Goal: Information Seeking & Learning: Find specific fact

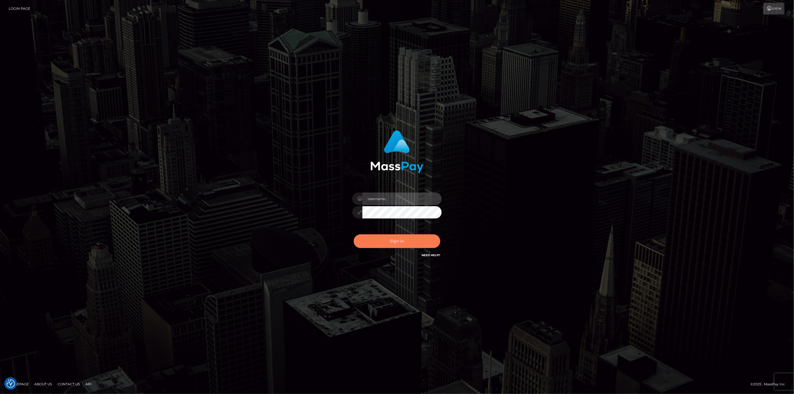
type input "[DOMAIN_NAME]"
click at [402, 242] on button "Sign in" at bounding box center [397, 242] width 87 height 14
type input "[DOMAIN_NAME]"
click at [399, 242] on button "Sign in" at bounding box center [397, 242] width 87 height 14
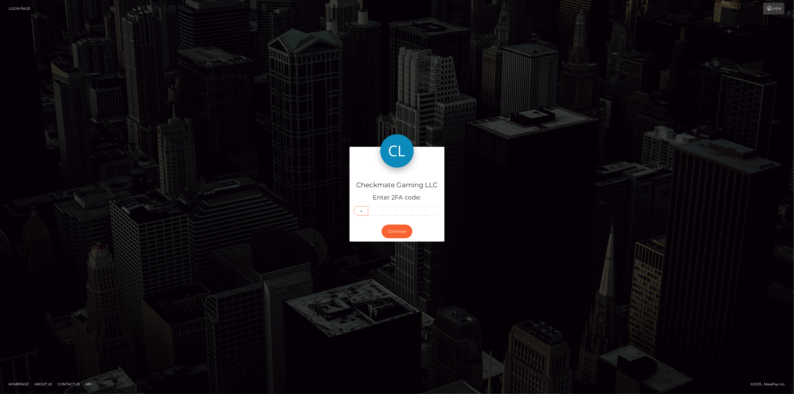
type input "4"
type input "9"
type input "0"
type input "8"
type input "4"
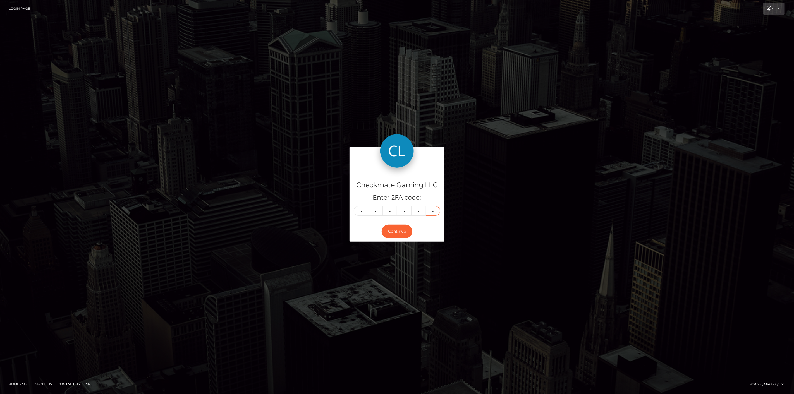
type input "4"
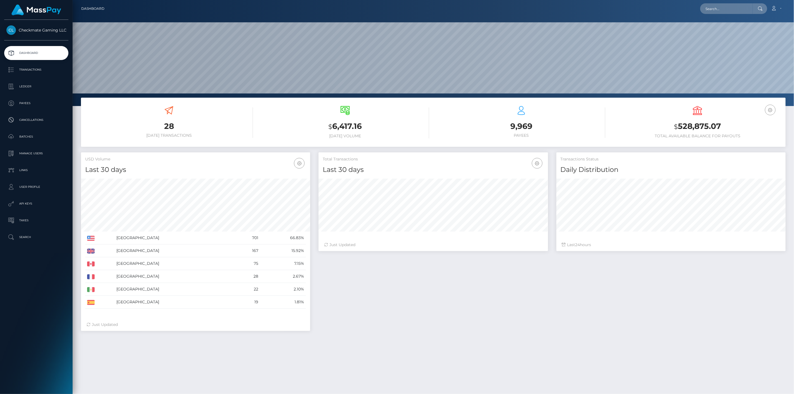
scroll to position [99, 230]
click at [34, 104] on p "Payees" at bounding box center [36, 103] width 60 height 8
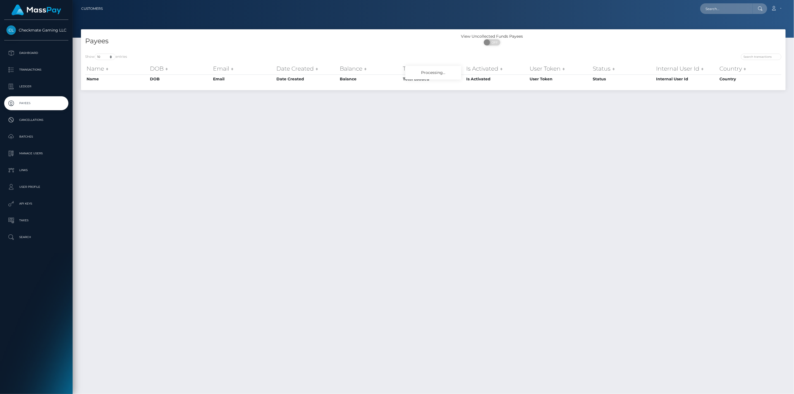
click at [758, 60] on div at bounding box center [610, 58] width 344 height 8
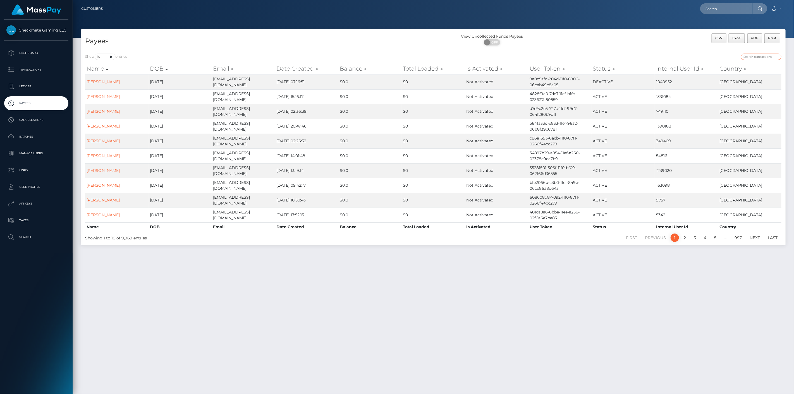
click at [762, 57] on input "search" at bounding box center [761, 57] width 40 height 6
paste input "1210946"
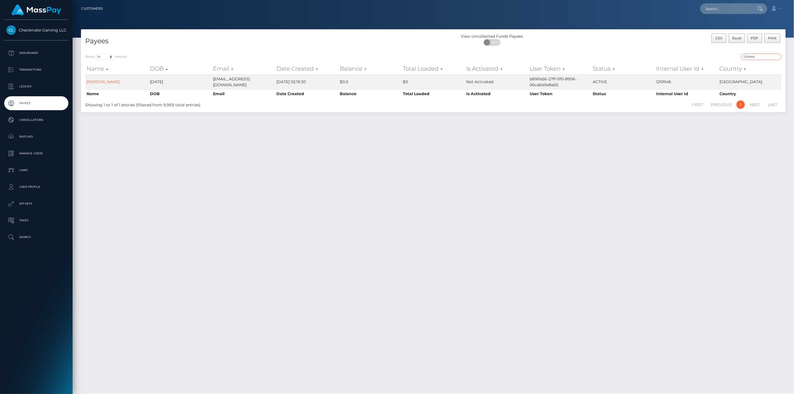
type input "1210946"
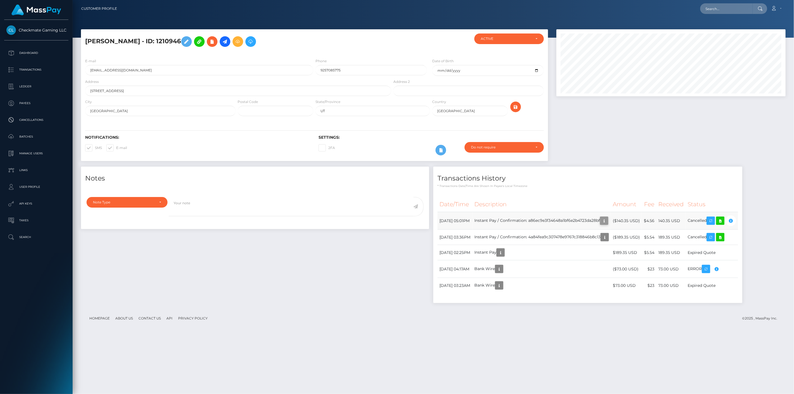
scroll to position [67, 230]
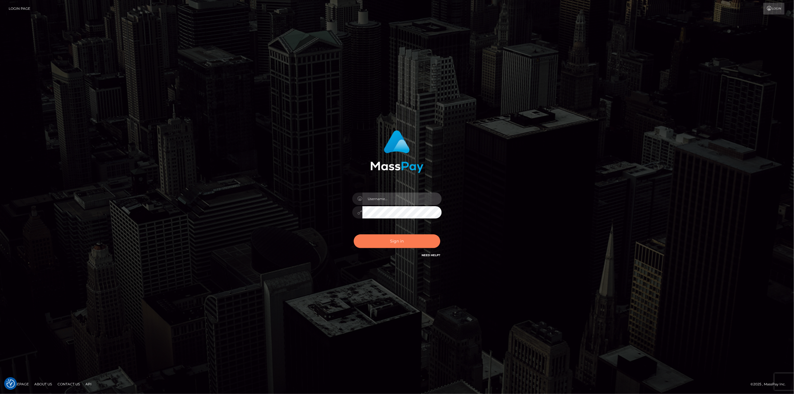
type input "scott.cm"
click at [378, 243] on button "Sign in" at bounding box center [397, 242] width 87 height 14
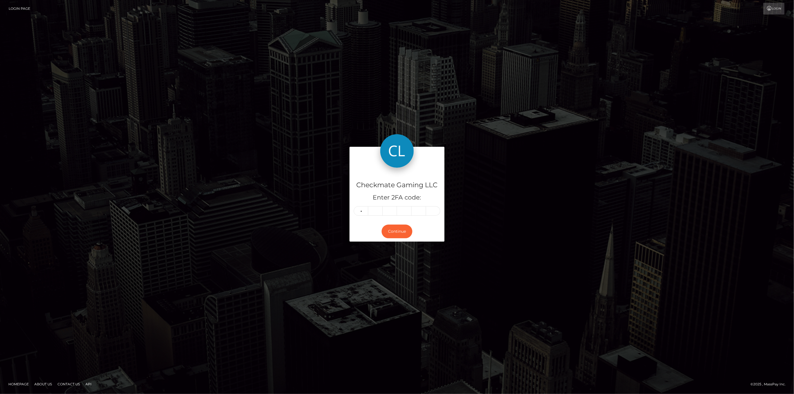
type input "0"
type input "3"
type input "1"
type input "4"
type input "7"
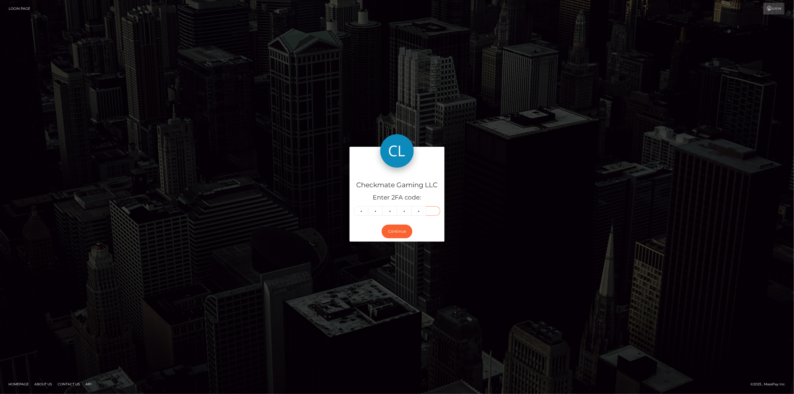
type input "3"
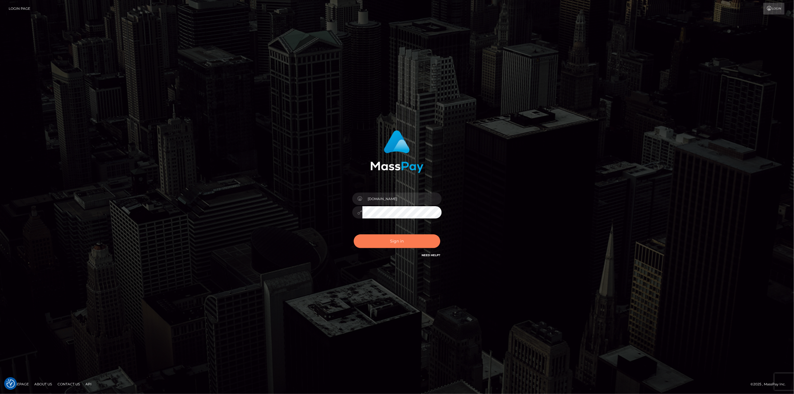
click at [376, 241] on button "Sign in" at bounding box center [397, 242] width 87 height 14
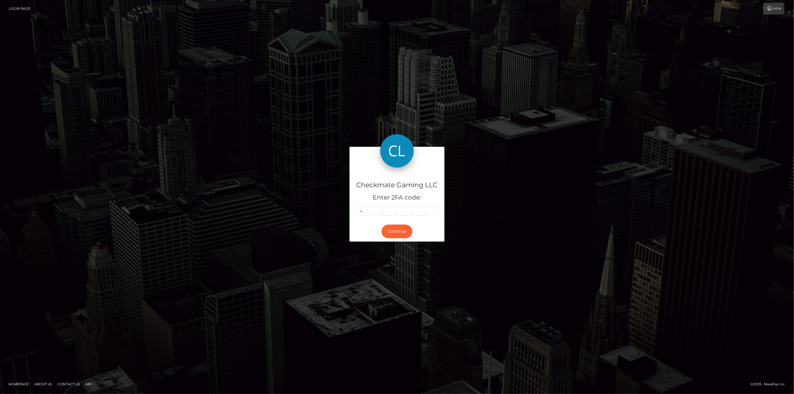
type input "0"
type input "3"
type input "1"
type input "0"
type input "4"
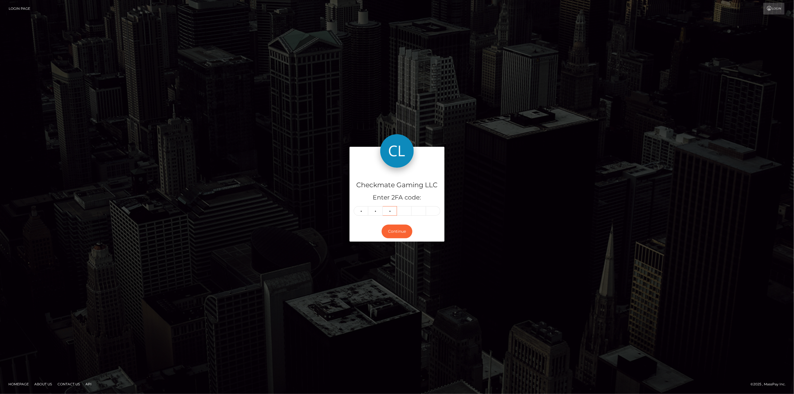
type input "0"
type input "8"
type input "7"
type input "8"
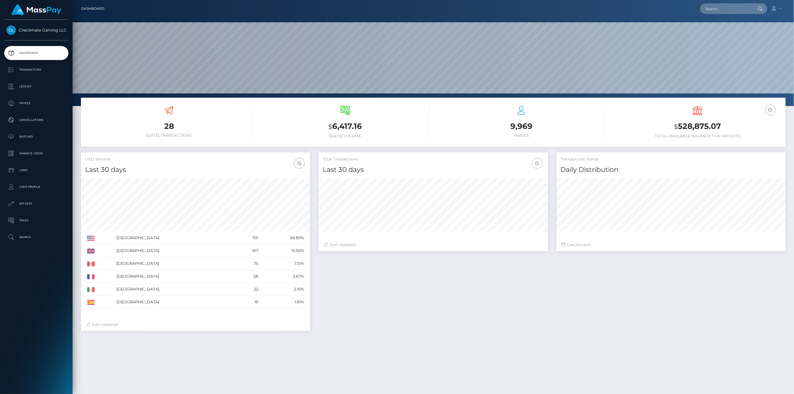
scroll to position [99, 230]
click at [29, 106] on p "Payees" at bounding box center [36, 103] width 60 height 8
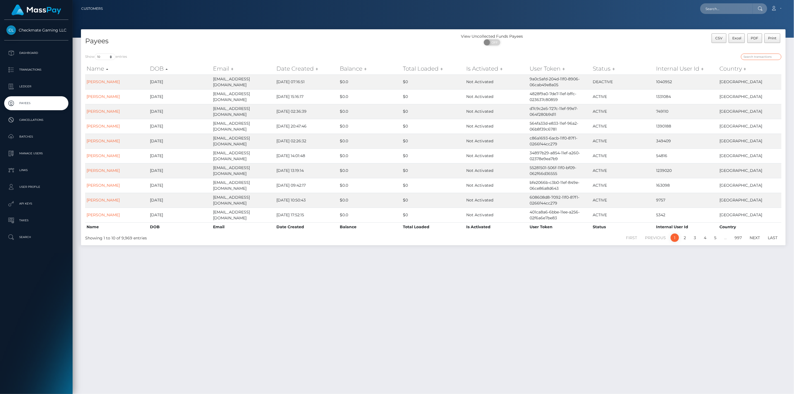
click at [747, 59] on input "search" at bounding box center [761, 57] width 40 height 6
paste input "1253640"
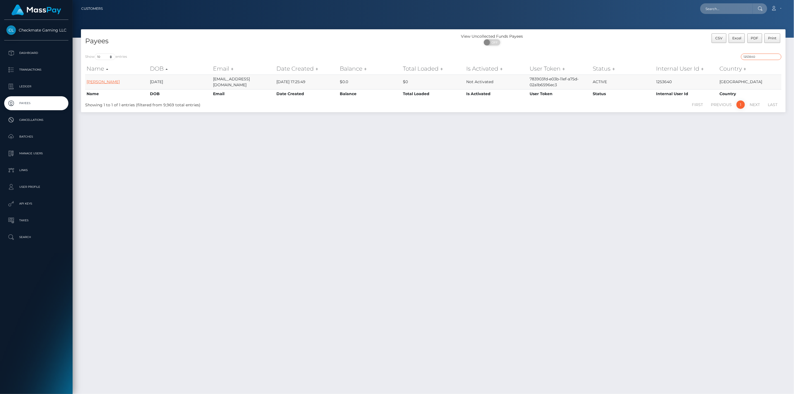
type input "1253640"
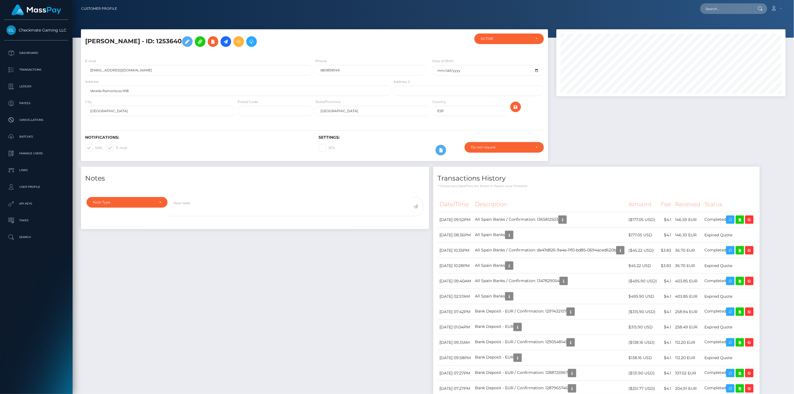
scroll to position [67, 230]
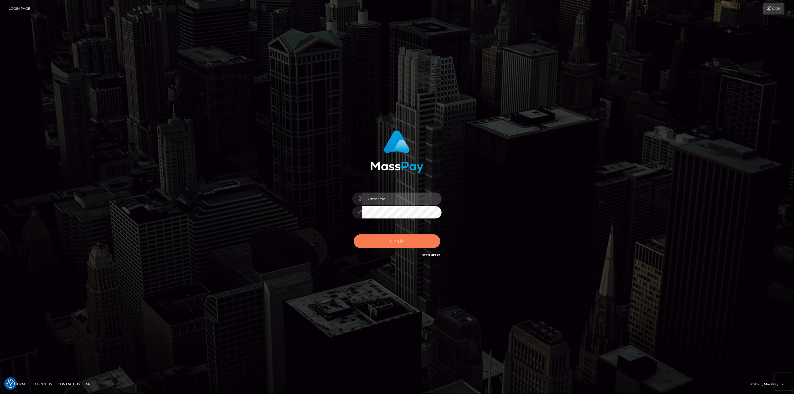
type input "scott.cm"
click at [382, 247] on button "Sign in" at bounding box center [397, 242] width 87 height 14
type input "scott.cm"
click at [405, 243] on button "Sign in" at bounding box center [397, 242] width 87 height 14
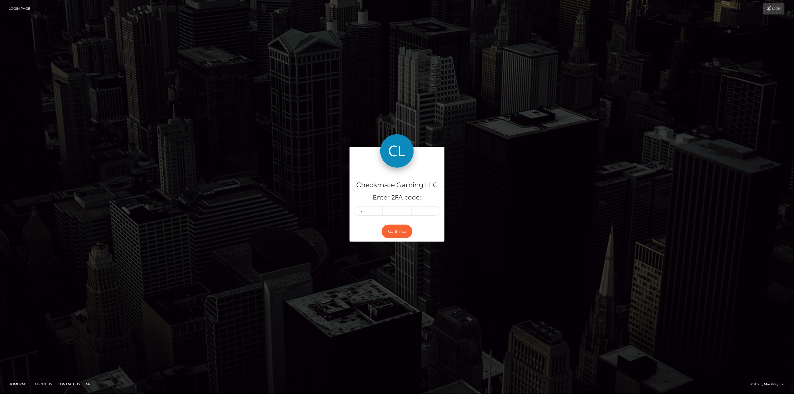
type input "0"
type input "7"
type input "4"
type input "2"
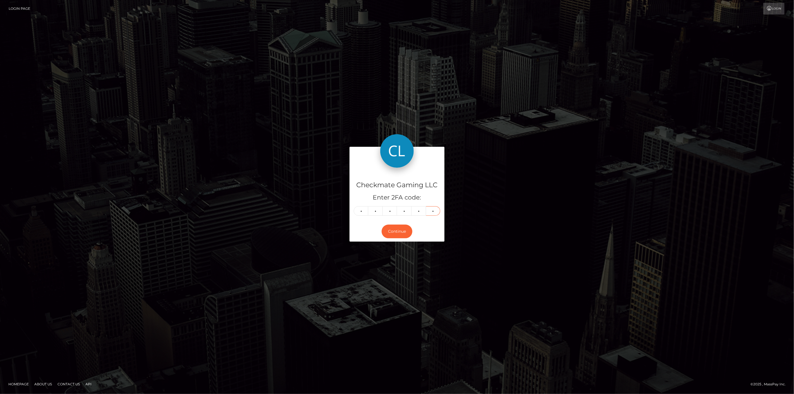
type input "6"
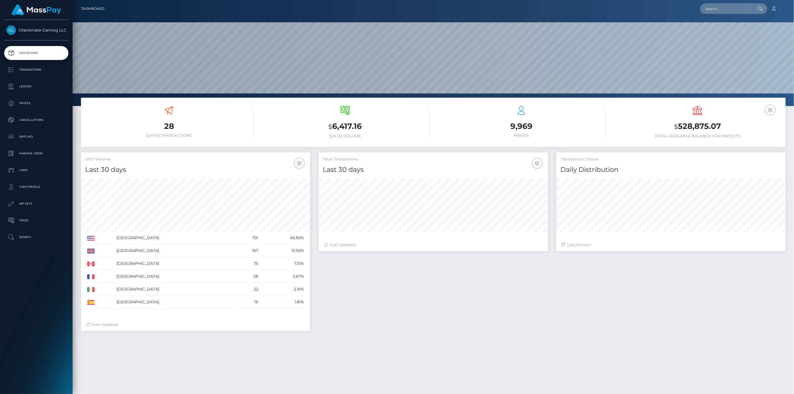
scroll to position [99, 230]
click at [31, 104] on p "Payees" at bounding box center [36, 103] width 60 height 8
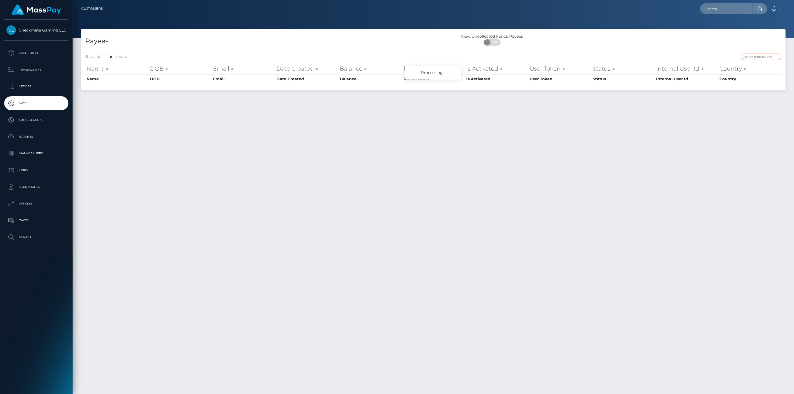
click at [765, 55] on input "search" at bounding box center [761, 57] width 40 height 6
paste input "1107602"
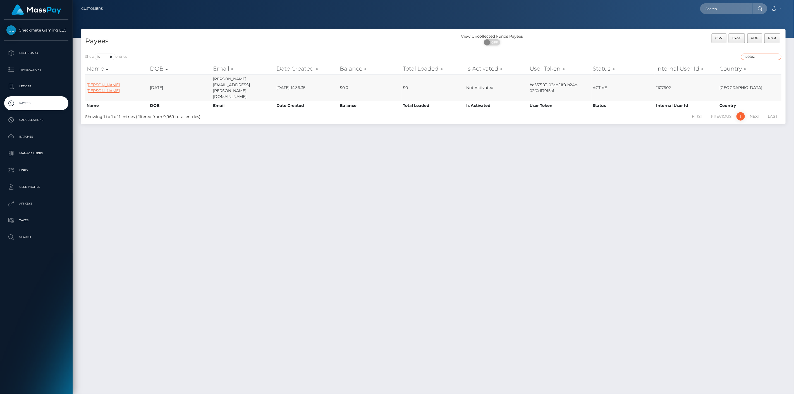
type input "1107602"
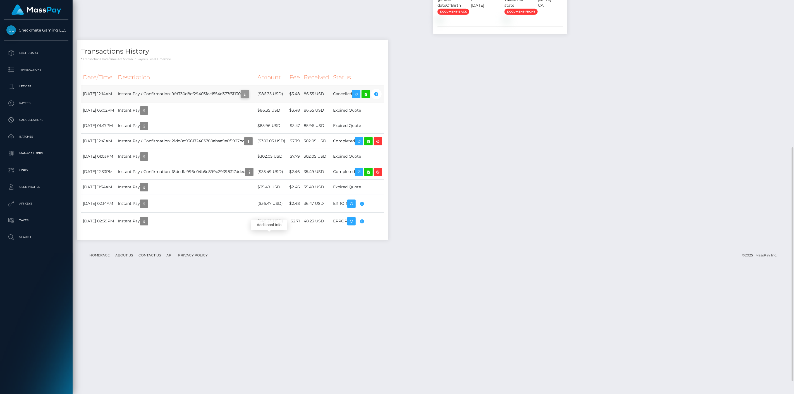
scroll to position [67, 230]
click at [248, 98] on icon "button" at bounding box center [245, 94] width 7 height 7
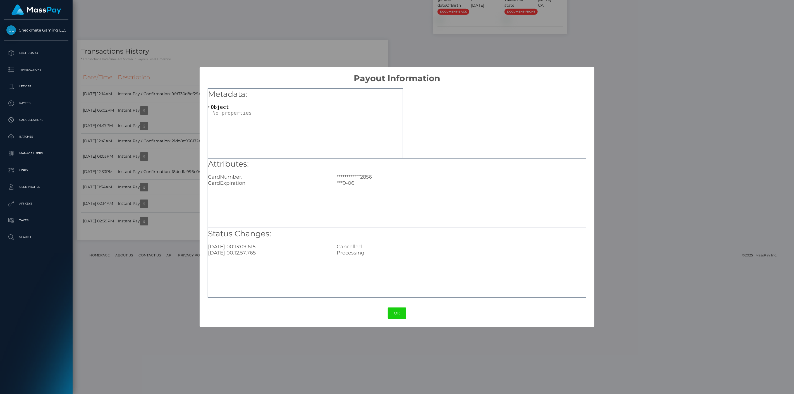
click at [190, 284] on div "**********" at bounding box center [397, 197] width 794 height 394
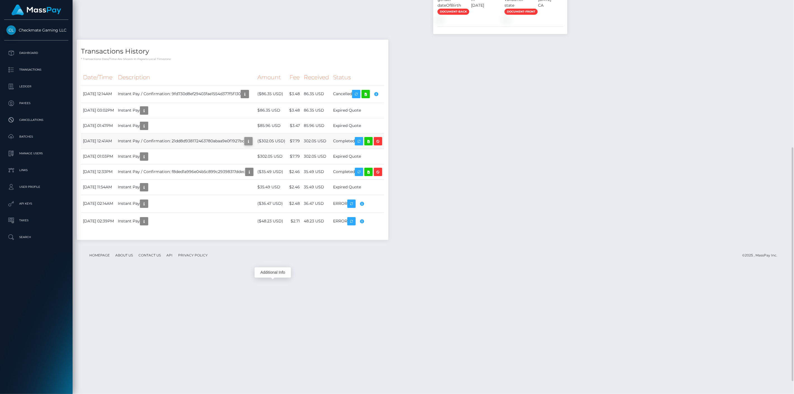
click at [252, 145] on icon "button" at bounding box center [248, 141] width 7 height 7
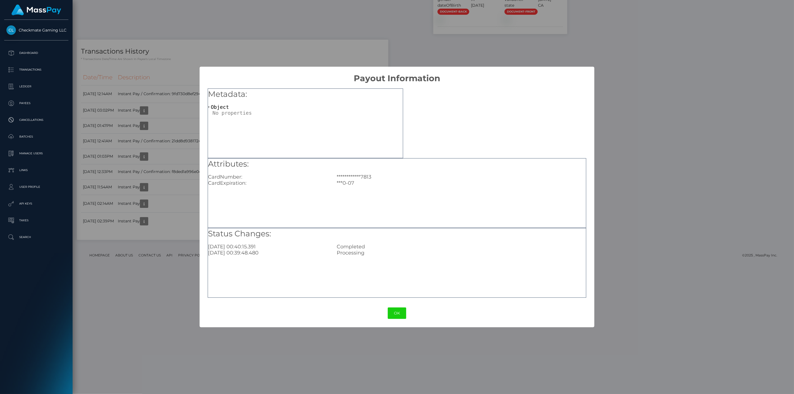
click at [188, 278] on div "**********" at bounding box center [397, 197] width 794 height 394
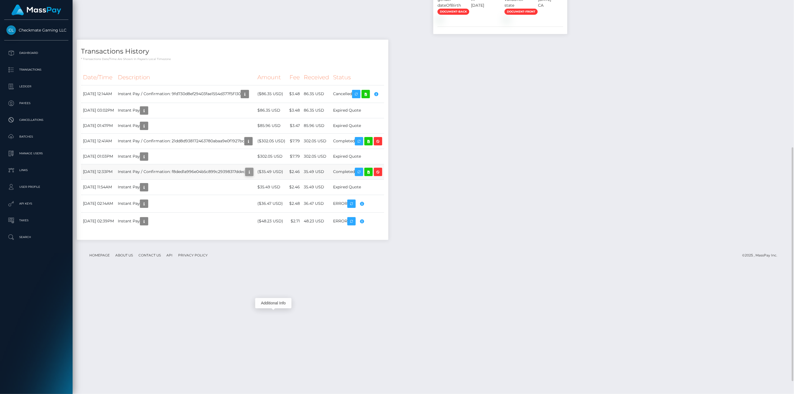
click at [253, 176] on icon "button" at bounding box center [249, 172] width 7 height 7
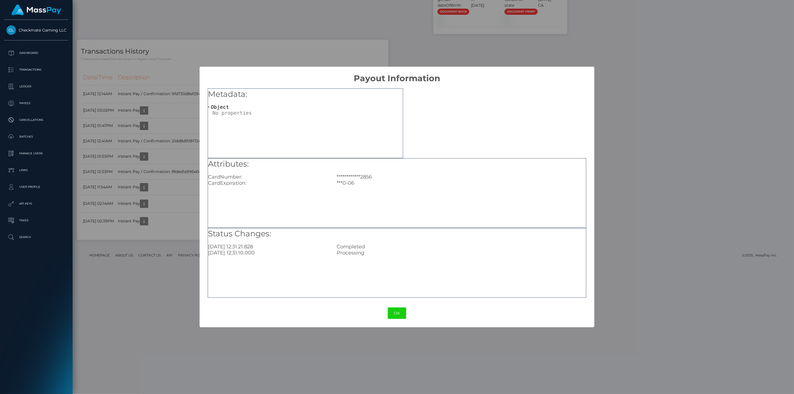
click at [194, 306] on div "**********" at bounding box center [397, 197] width 794 height 394
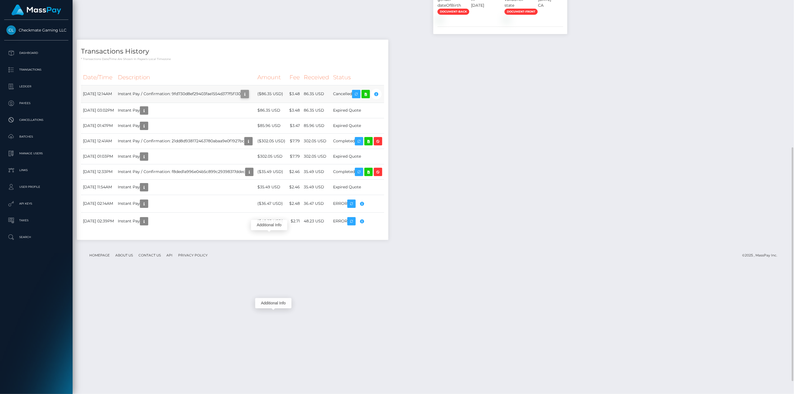
click at [248, 98] on icon "button" at bounding box center [245, 94] width 7 height 7
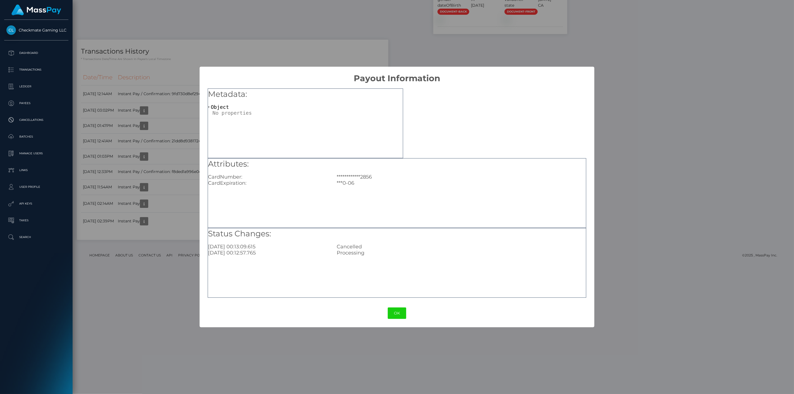
click at [192, 316] on div "**********" at bounding box center [397, 197] width 794 height 394
